Goal: Task Accomplishment & Management: Use online tool/utility

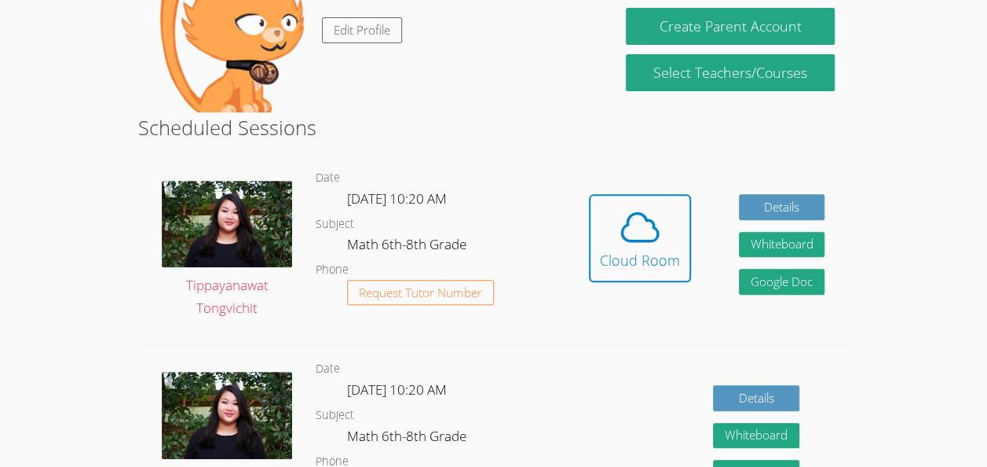
scroll to position [196, 0]
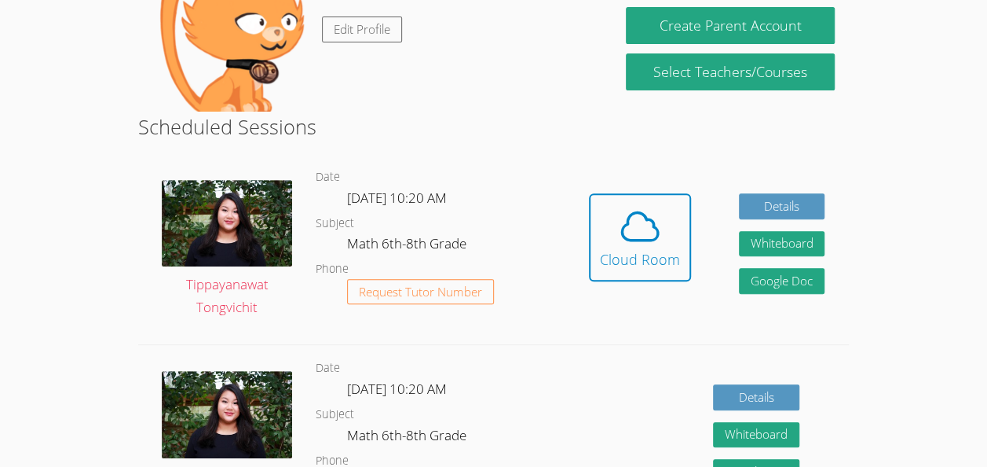
click at [623, 283] on link "Cloud Room" at bounding box center [640, 243] width 102 height 100
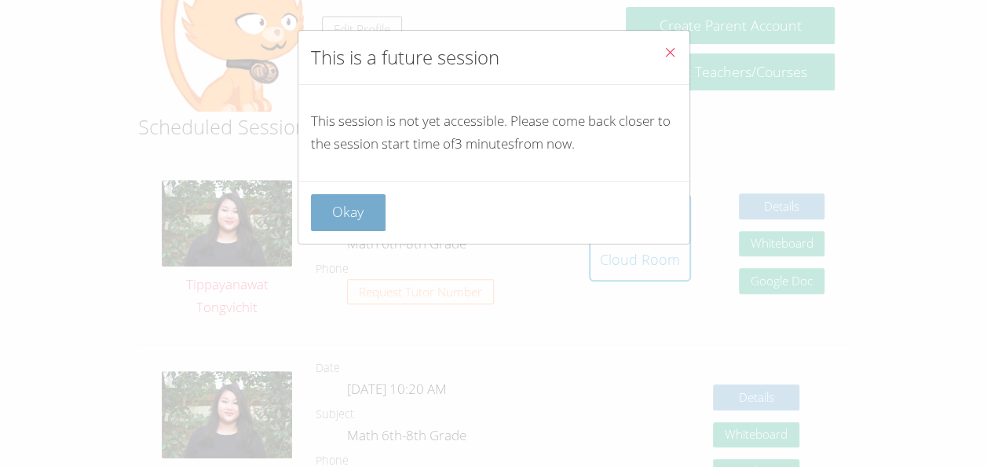
click at [355, 220] on button "Okay" at bounding box center [348, 212] width 75 height 37
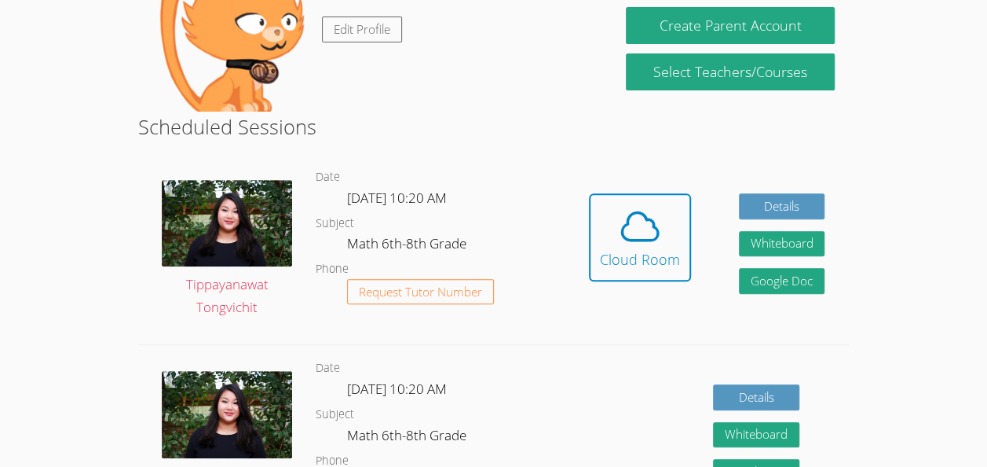
click at [623, 283] on link "Cloud Room" at bounding box center [640, 243] width 102 height 100
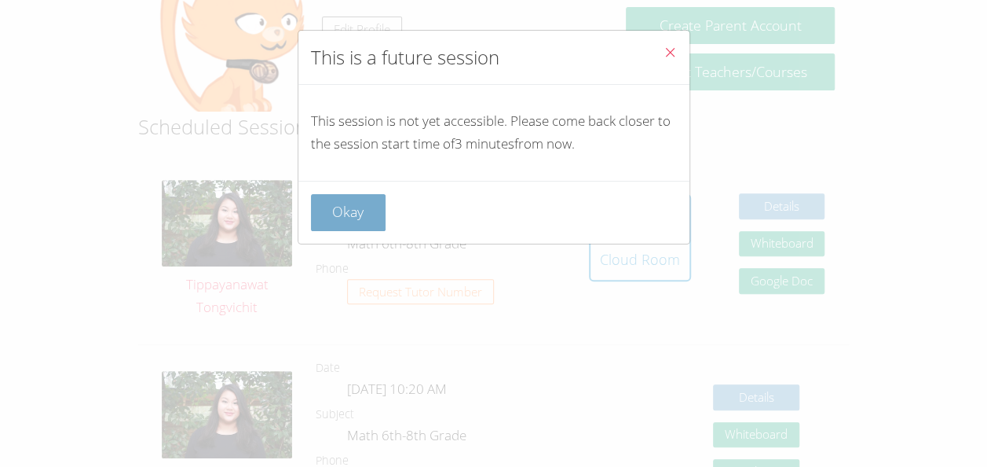
click at [337, 214] on button "Okay" at bounding box center [348, 212] width 75 height 37
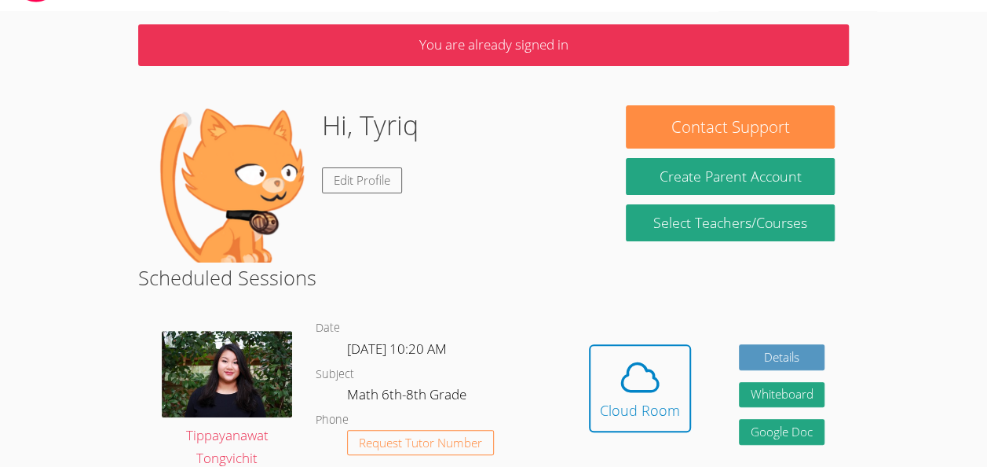
scroll to position [36, 0]
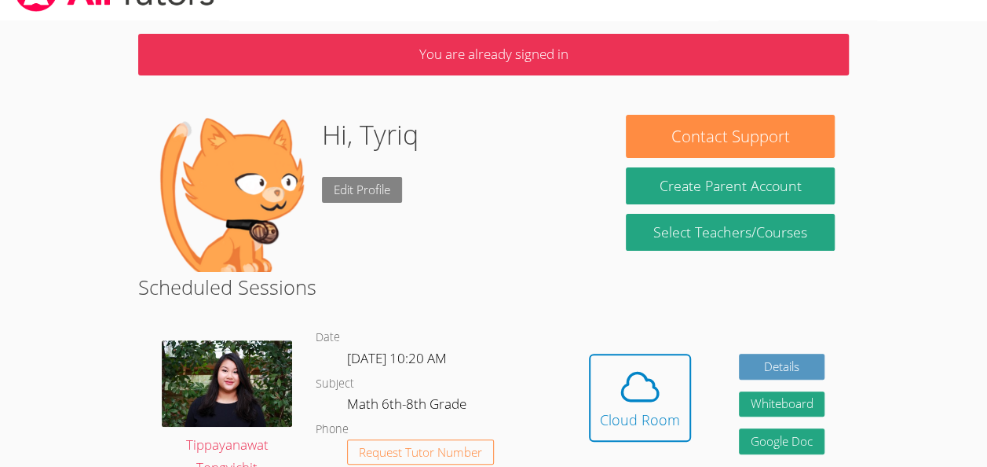
click at [330, 181] on link "Edit Profile" at bounding box center [362, 190] width 80 height 26
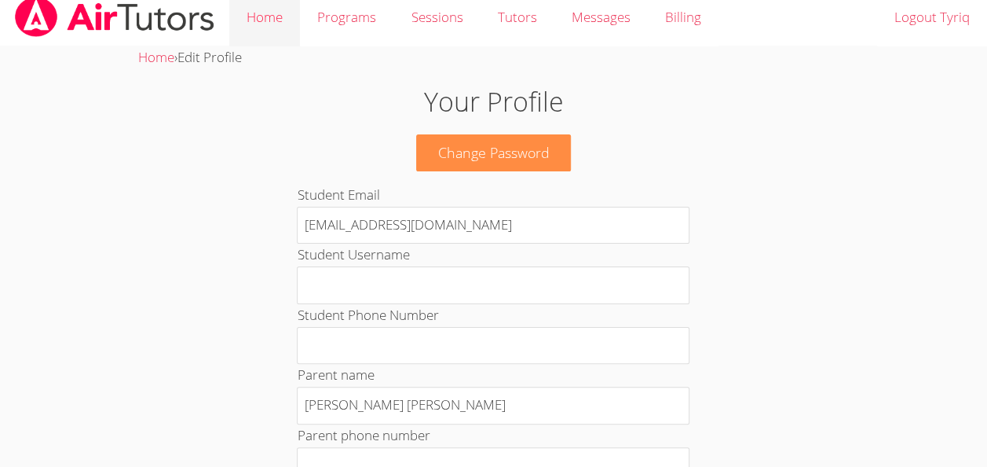
scroll to position [2, 0]
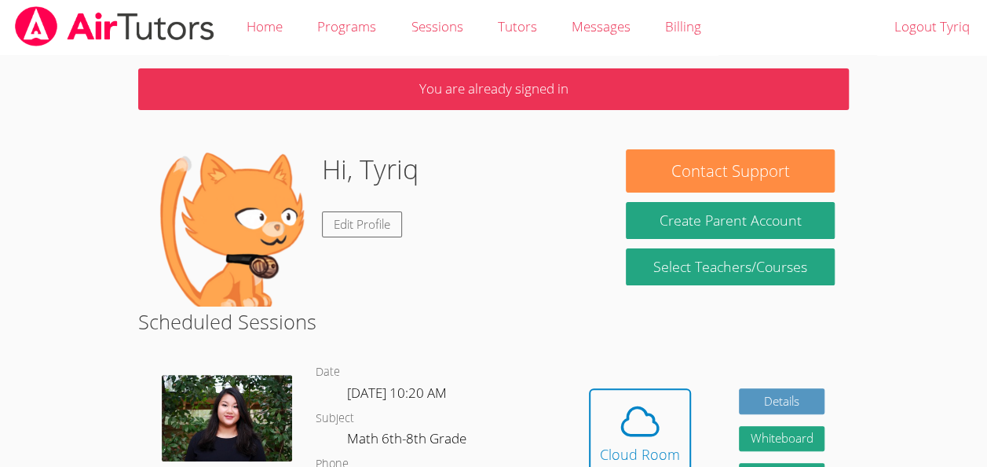
scroll to position [36, 0]
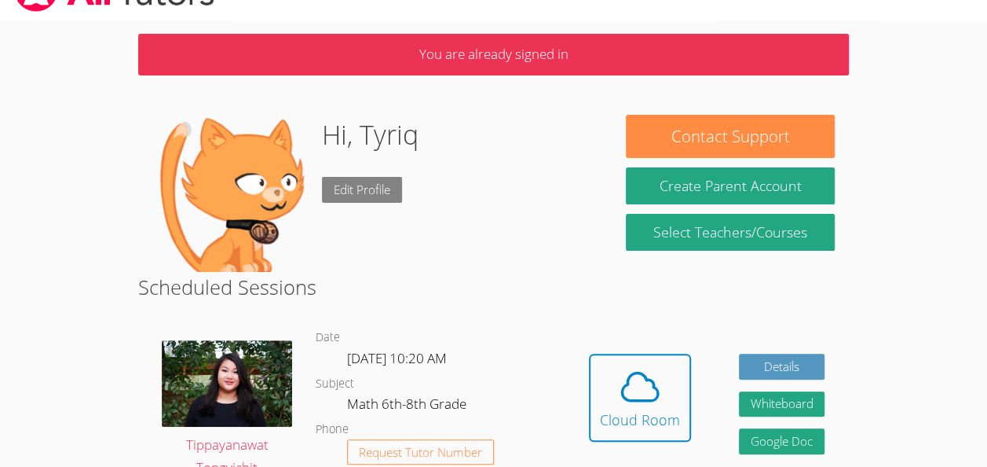
click at [396, 180] on link "Edit Profile" at bounding box center [362, 190] width 80 height 26
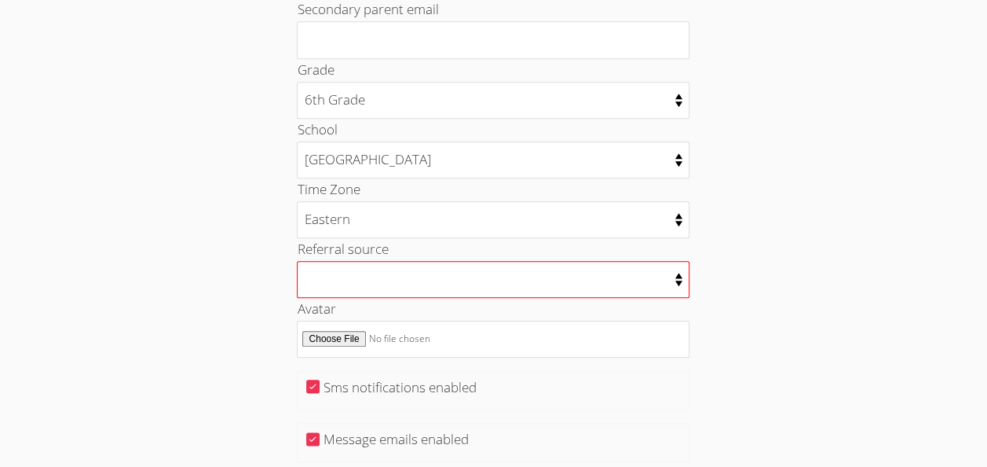
scroll to position [721, 0]
click at [375, 262] on select "College counselor Educational consultant Facebook Family referral Newspaper Sch…" at bounding box center [493, 280] width 393 height 37
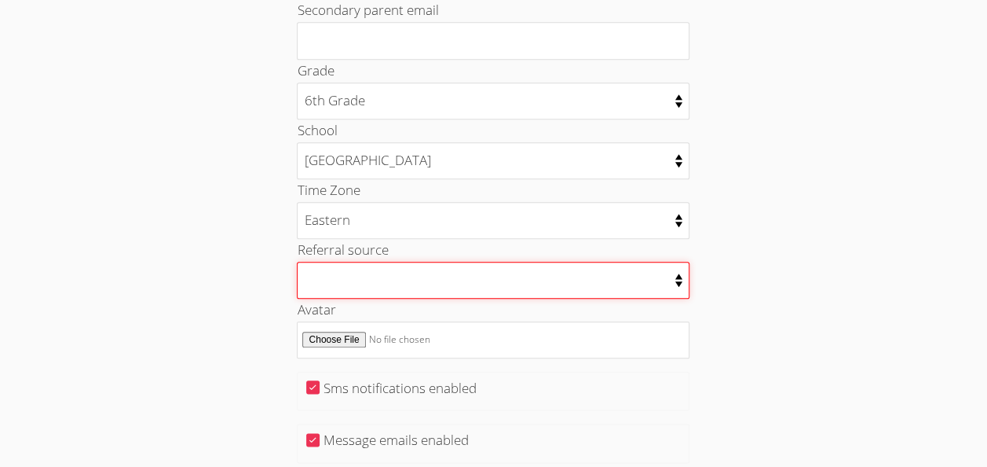
click at [421, 262] on select "College counselor Educational consultant Facebook Family referral Newspaper Sch…" at bounding box center [493, 280] width 393 height 37
select select "other"
click at [297, 262] on select "College counselor Educational consultant Facebook Family referral Newspaper Sch…" at bounding box center [493, 280] width 393 height 37
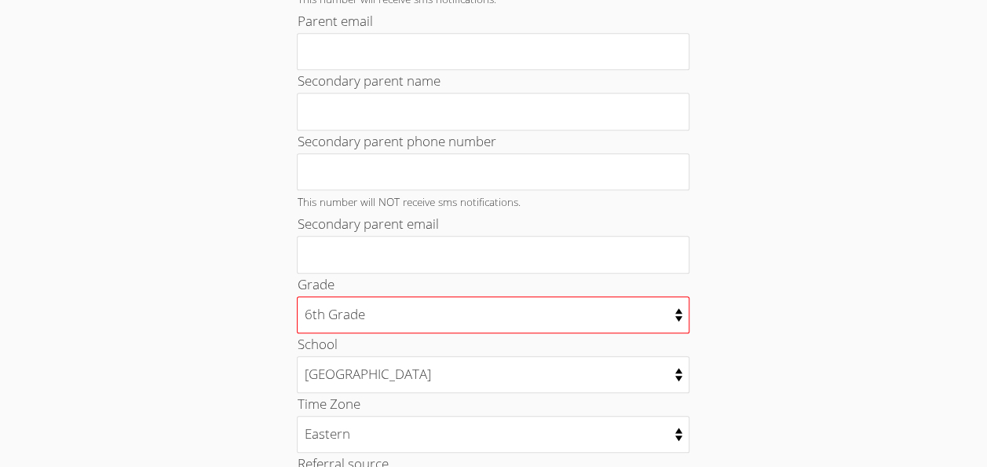
scroll to position [513, 0]
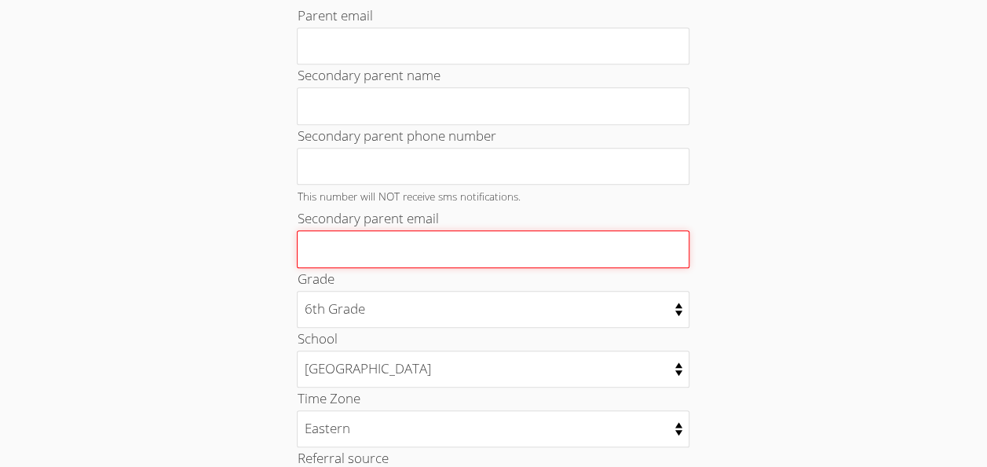
click at [356, 230] on input "Secondary parent email" at bounding box center [493, 249] width 393 height 38
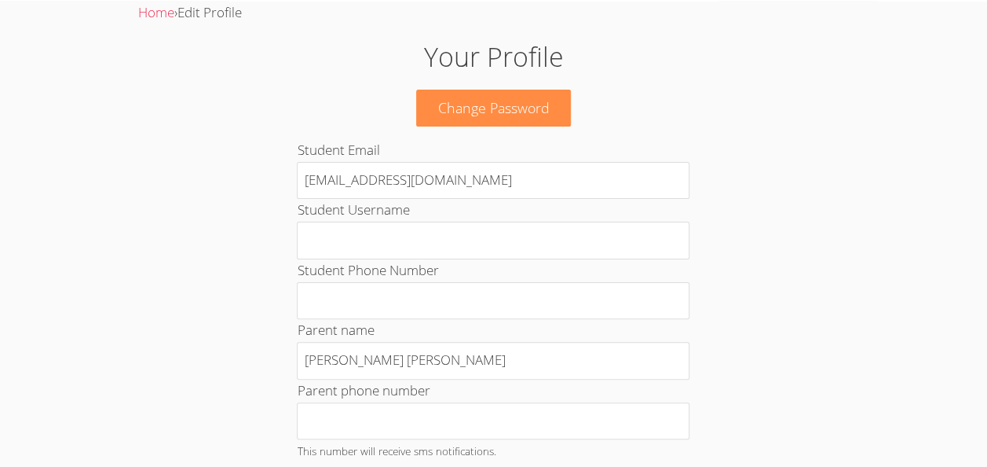
scroll to position [0, 0]
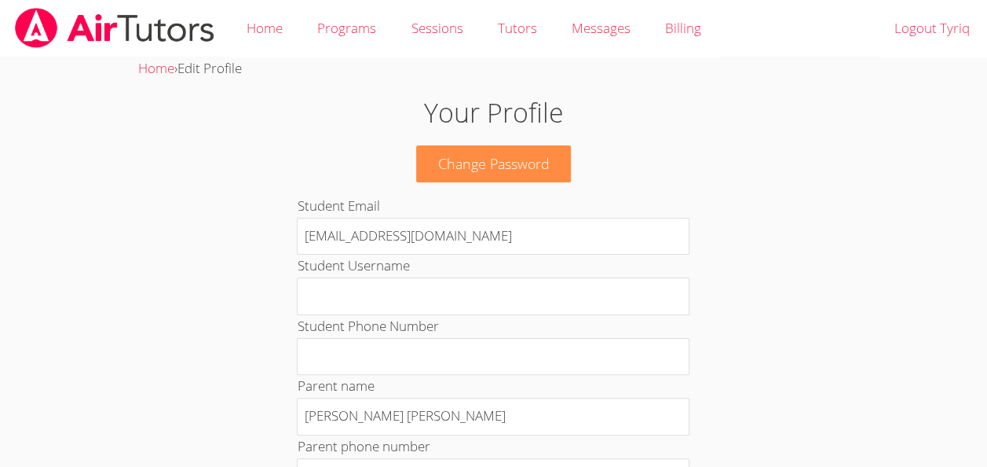
scroll to position [36, 0]
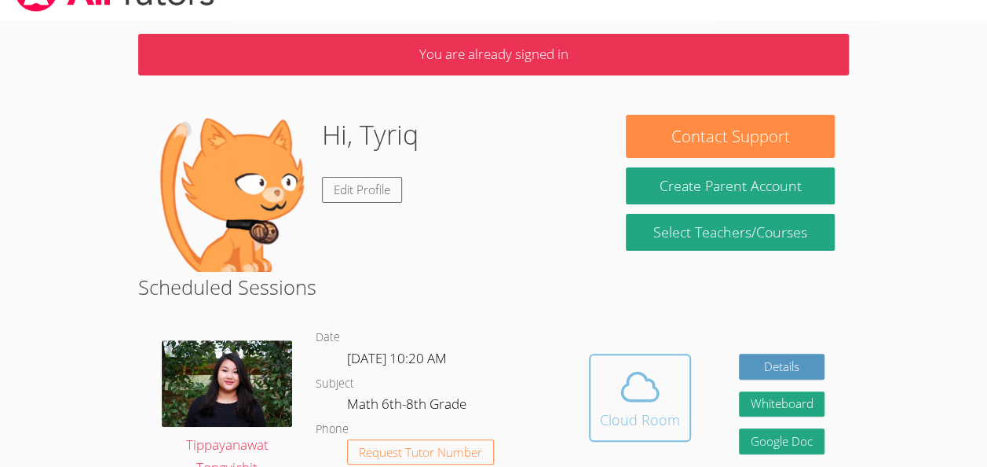
click at [590, 389] on button "Cloud Room" at bounding box center [640, 397] width 102 height 88
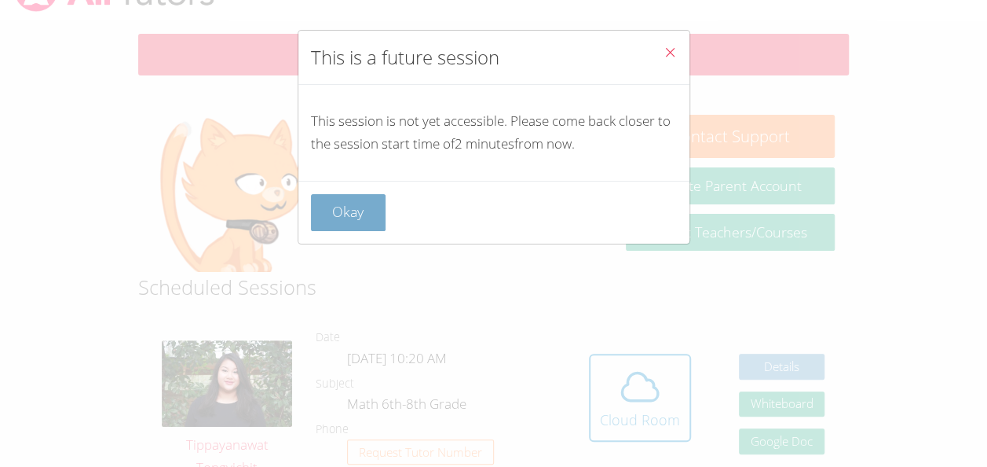
click at [338, 198] on button "Okay" at bounding box center [348, 212] width 75 height 37
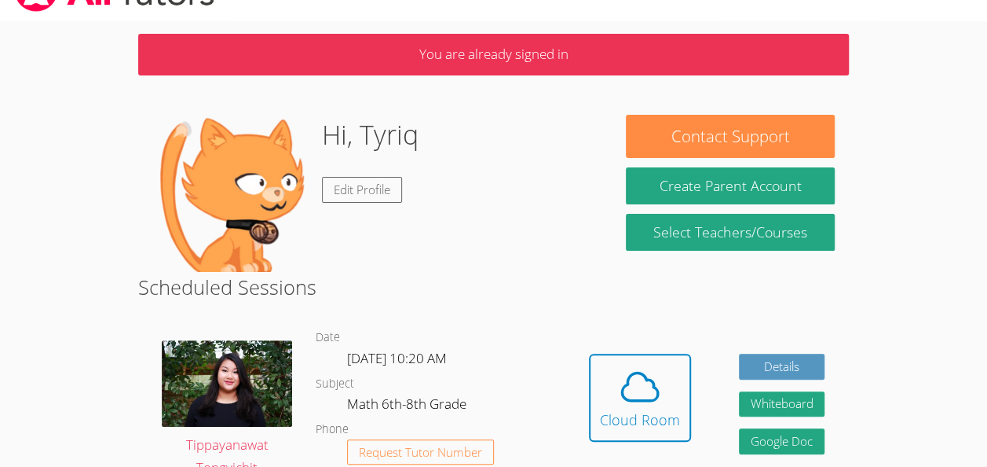
click at [634, 393] on icon at bounding box center [640, 386] width 44 height 44
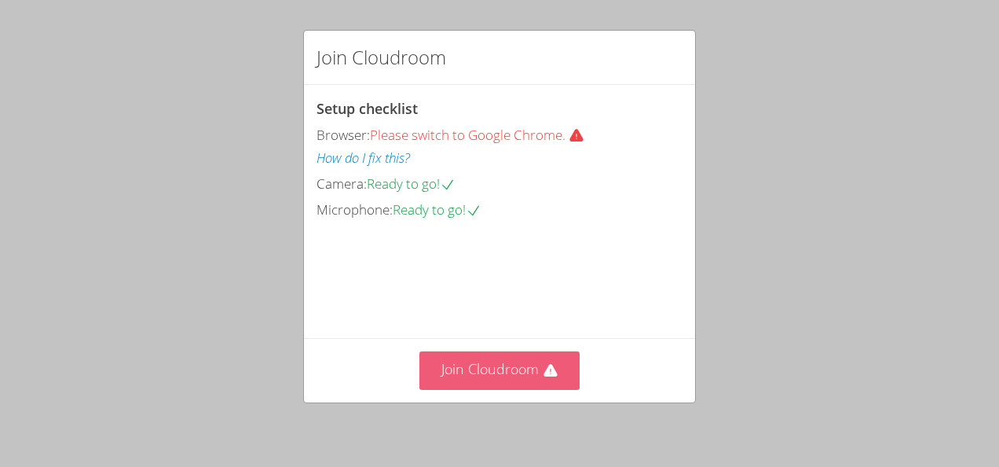
click at [506, 379] on button "Join Cloudroom" at bounding box center [499, 370] width 161 height 38
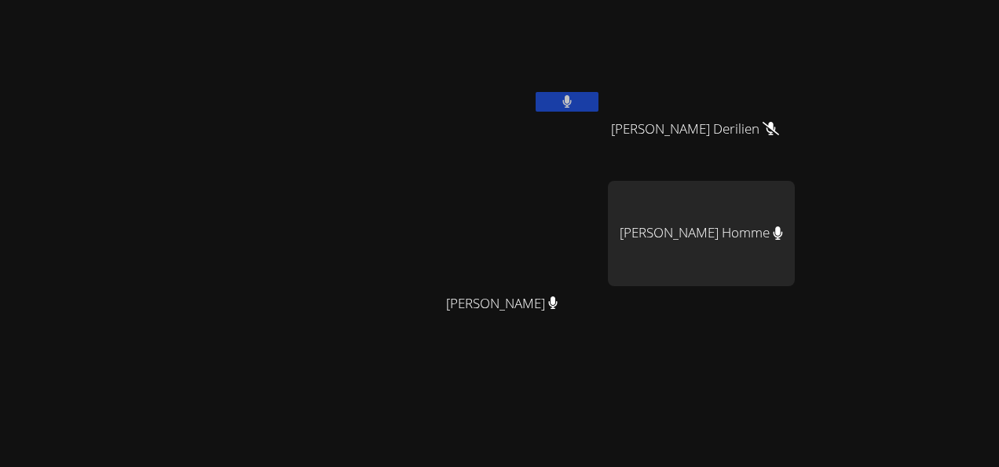
click at [363, 111] on div at bounding box center [204, 331] width 396 height 650
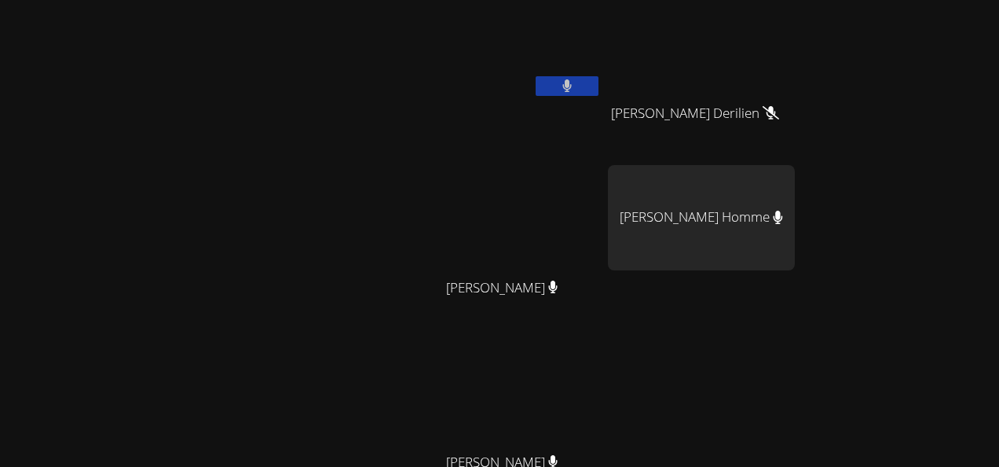
scroll to position [16, 0]
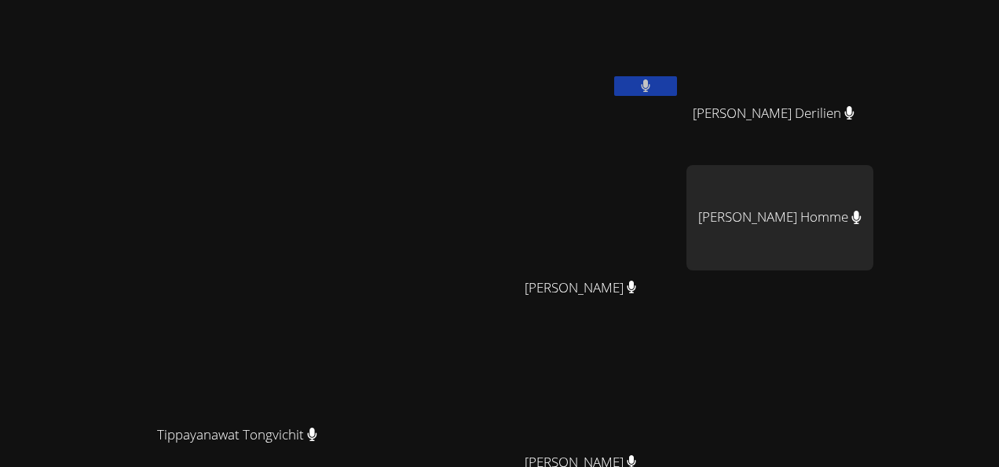
click at [601, 77] on video at bounding box center [586, 43] width 187 height 105
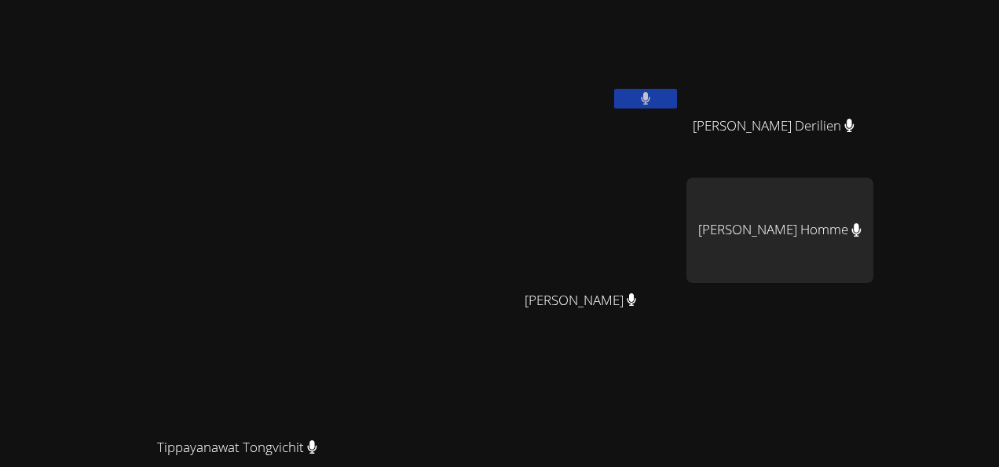
scroll to position [0, 0]
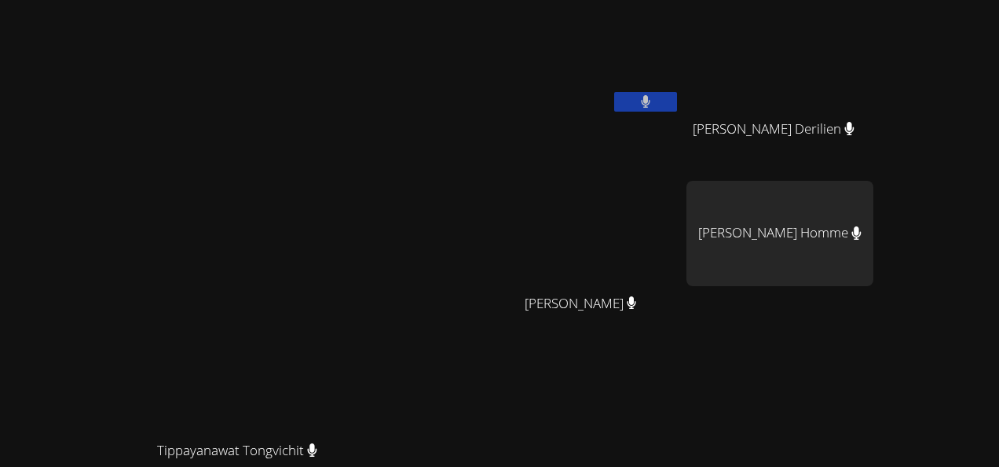
click at [606, 45] on video at bounding box center [586, 58] width 187 height 105
click at [677, 104] on button at bounding box center [645, 102] width 63 height 20
click at [677, 93] on button at bounding box center [645, 102] width 63 height 20
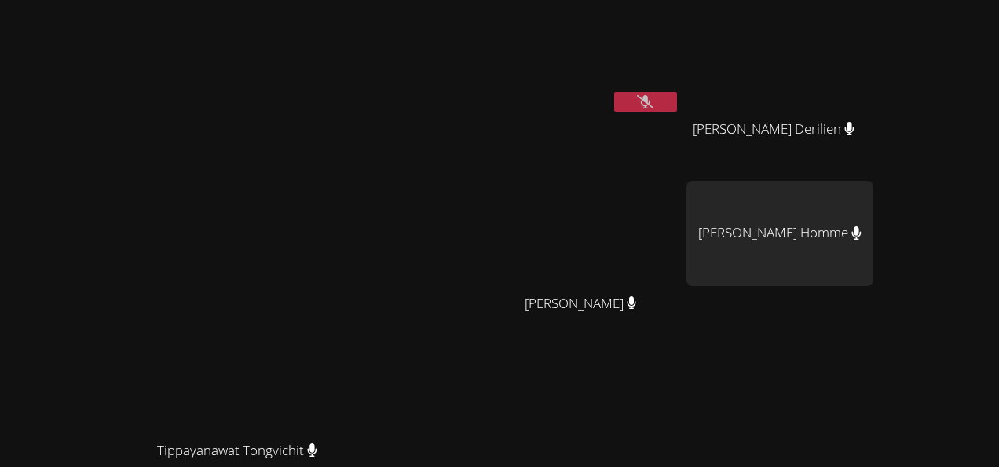
click at [677, 93] on button at bounding box center [645, 102] width 63 height 20
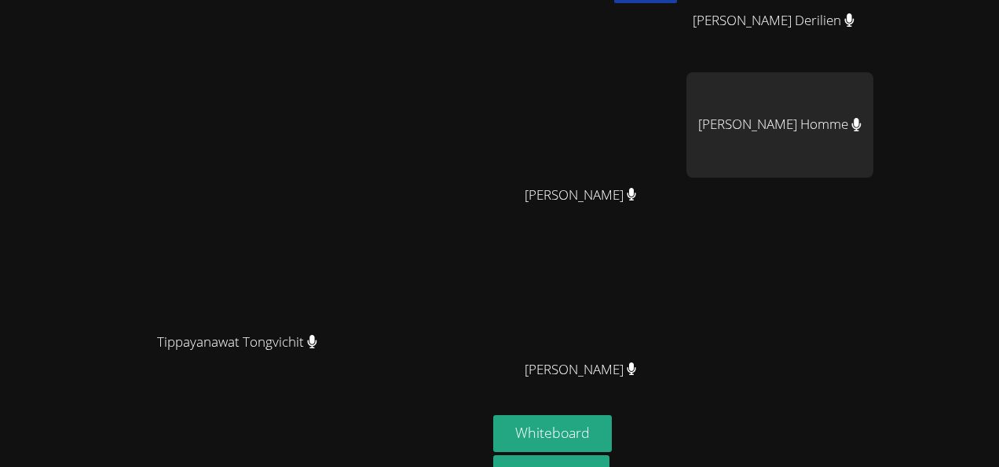
scroll to position [193, 0]
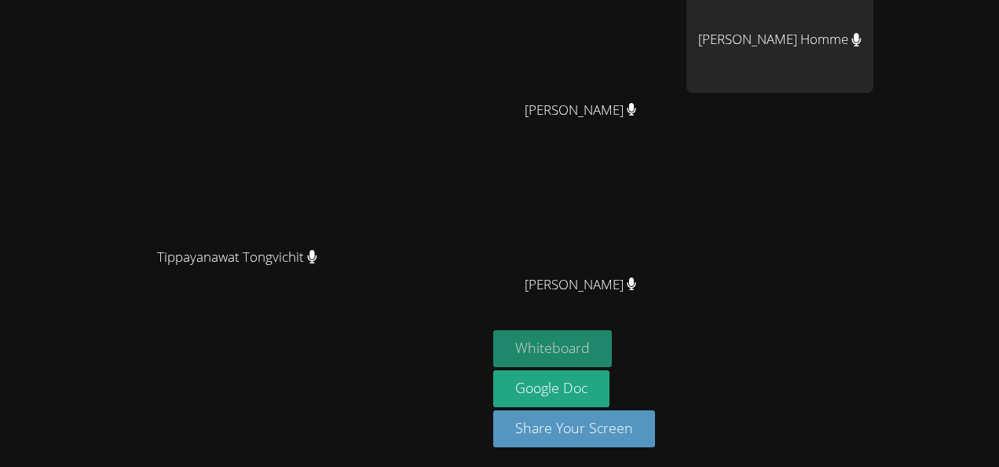
click at [612, 346] on button "Whiteboard" at bounding box center [552, 348] width 119 height 37
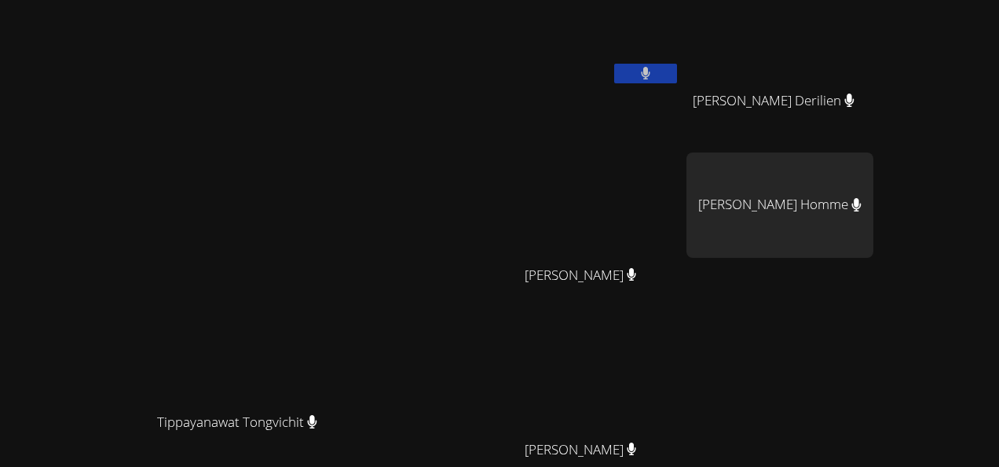
scroll to position [0, 0]
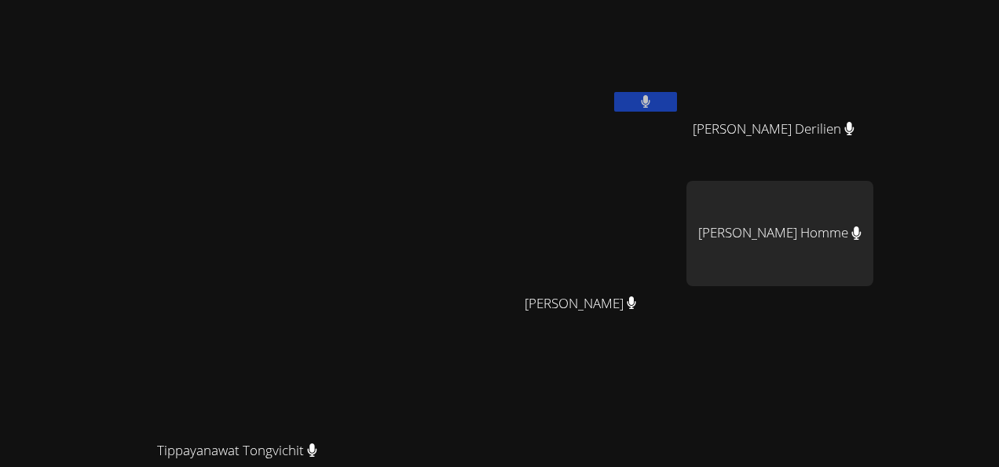
click at [677, 96] on button at bounding box center [645, 102] width 63 height 20
click at [677, 108] on button at bounding box center [645, 102] width 63 height 20
click at [873, 406] on div "Tyriq Butler Benza Derilien Benza Derilien Benndji Deshommes Benndji Deshommes …" at bounding box center [683, 264] width 380 height 517
click at [481, 56] on div "Tippayanawat Tongvichit Tippayanawat Tongvichit" at bounding box center [243, 331] width 474 height 650
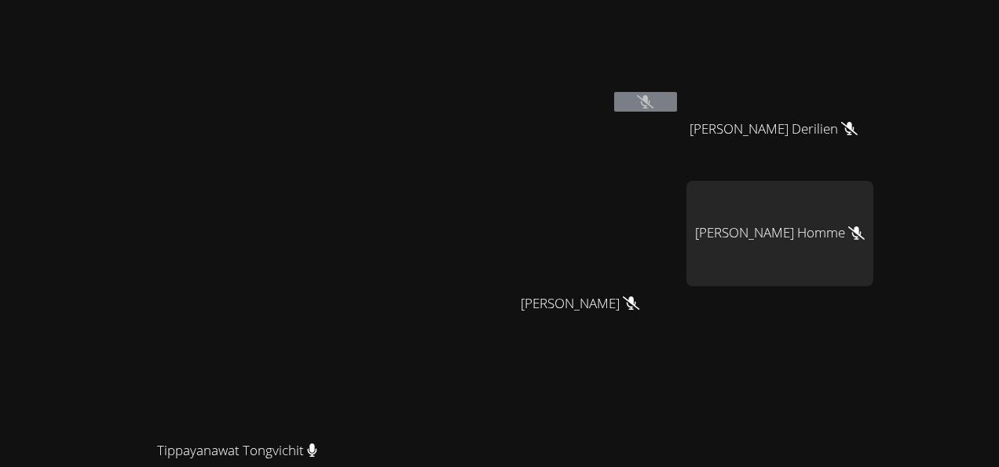
click at [481, 56] on div "Tippayanawat Tongvichit Tippayanawat Tongvichit" at bounding box center [243, 331] width 474 height 650
click at [663, 79] on video at bounding box center [586, 58] width 187 height 105
click at [361, 180] on video at bounding box center [244, 299] width 236 height 267
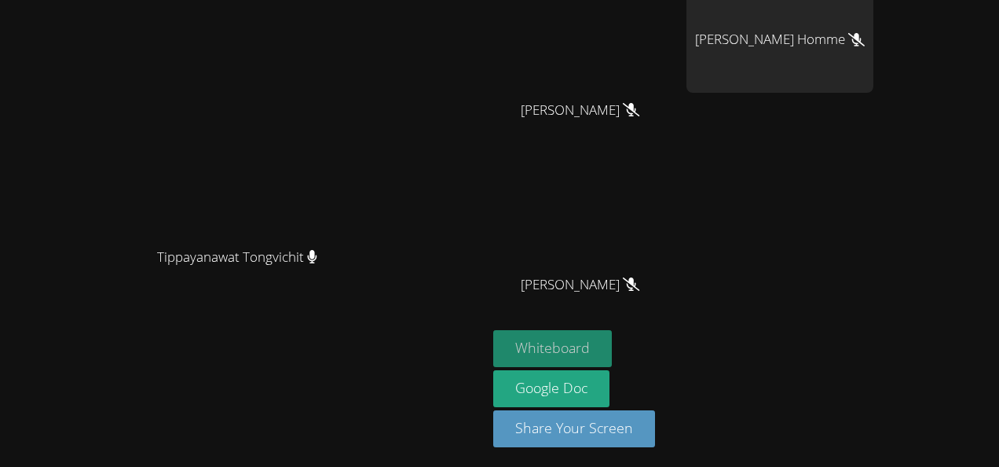
click at [612, 342] on button "Whiteboard" at bounding box center [552, 348] width 119 height 37
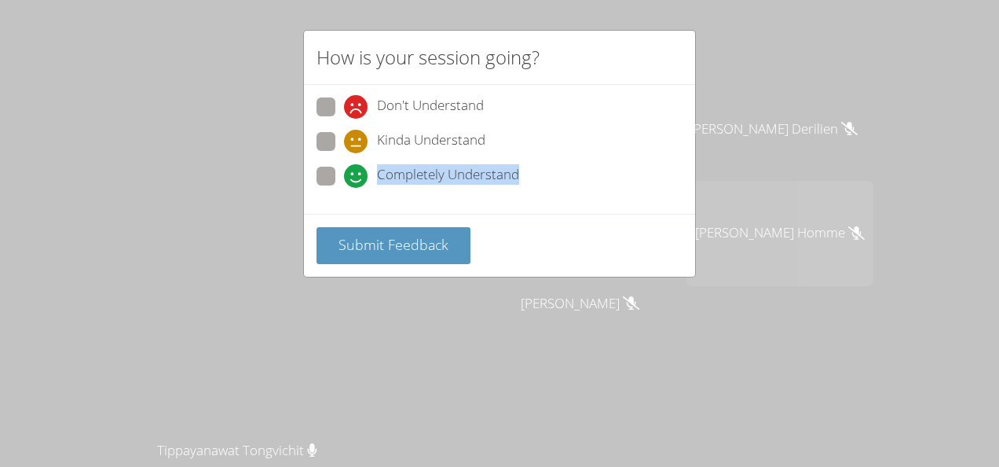
drag, startPoint x: 330, startPoint y: 161, endPoint x: 330, endPoint y: 171, distance: 10.2
click at [330, 171] on div "Don't Understand Kinda Understand Completely Understand" at bounding box center [500, 145] width 366 height 97
click at [344, 188] on span at bounding box center [344, 188] width 0 height 0
click at [344, 171] on input "Completely Understand" at bounding box center [350, 173] width 13 height 13
radio input "true"
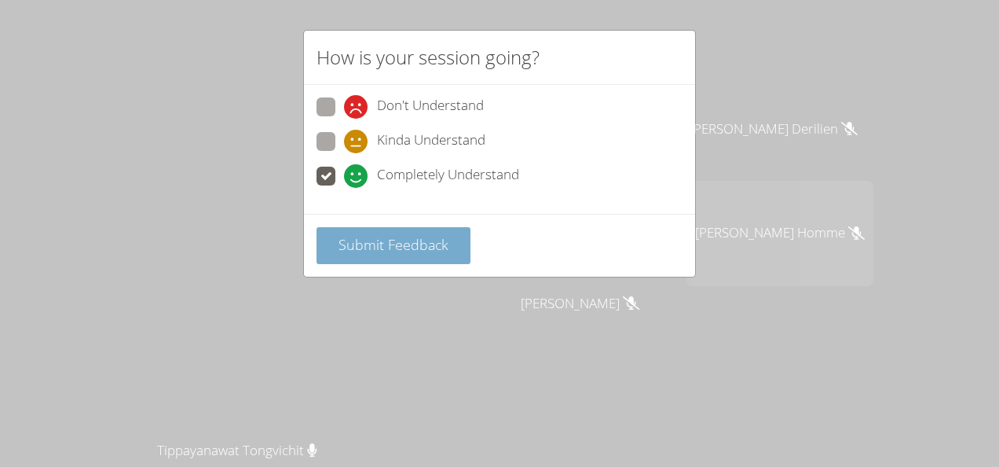
click at [366, 246] on span "Submit Feedback" at bounding box center [394, 244] width 110 height 19
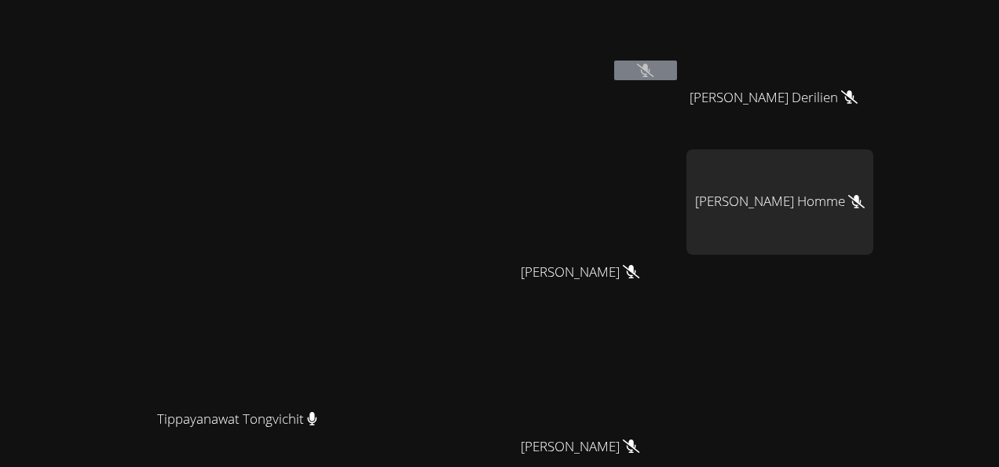
scroll to position [30, 0]
click at [677, 72] on button at bounding box center [645, 72] width 63 height 20
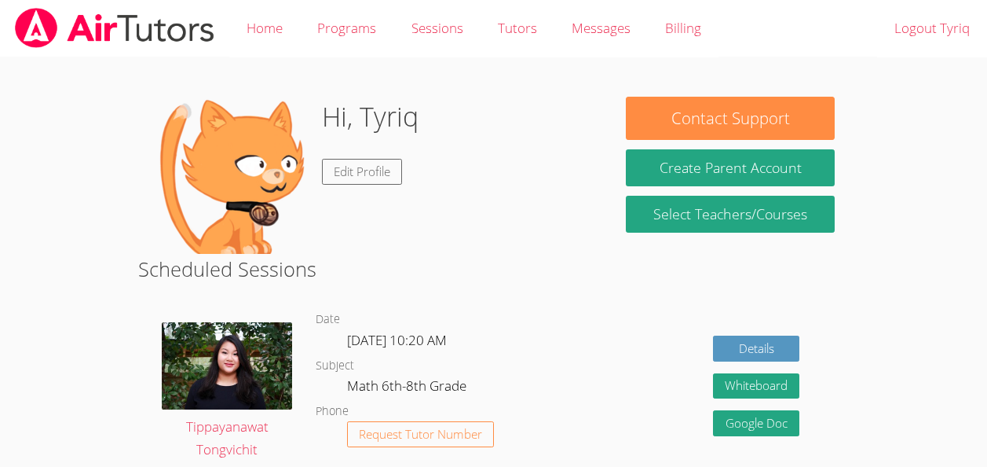
scroll to position [36, 0]
